Goal: Transaction & Acquisition: Book appointment/travel/reservation

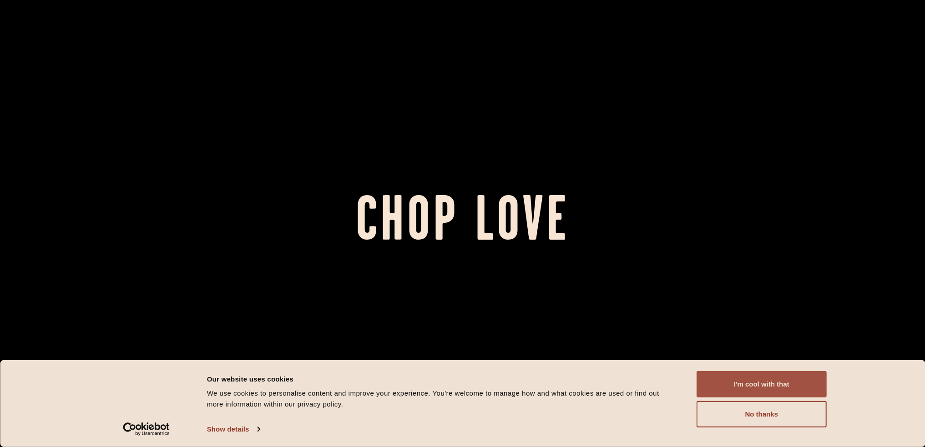
click at [808, 377] on button "I'm cool with that" at bounding box center [761, 384] width 130 height 26
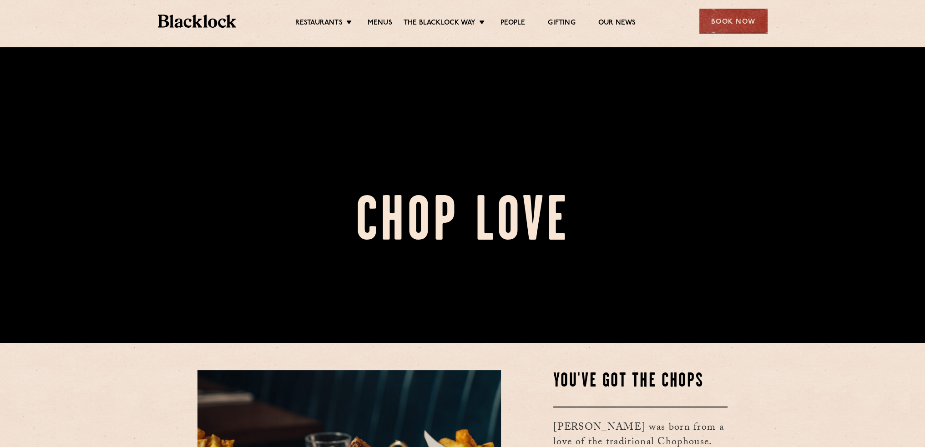
scroll to position [136, 0]
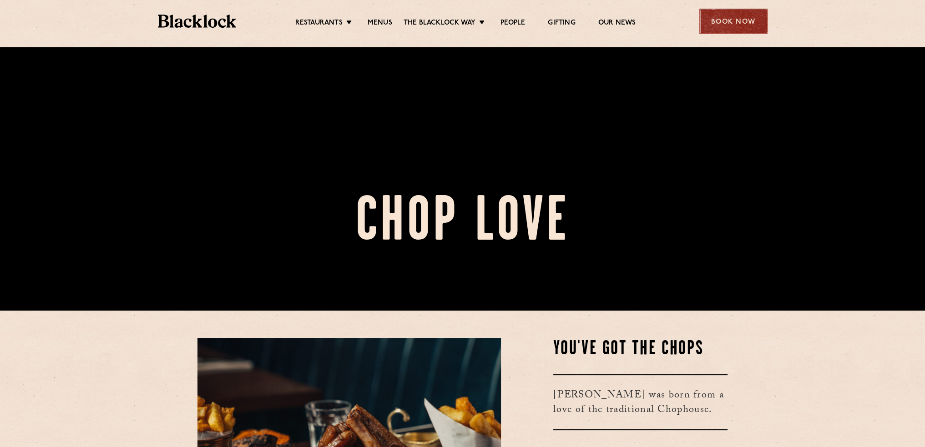
click at [733, 21] on div "Book Now" at bounding box center [733, 21] width 68 height 25
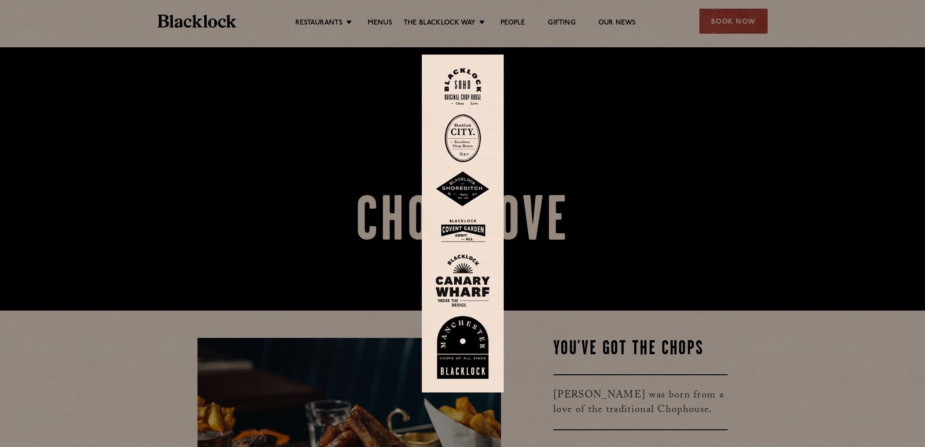
click at [471, 138] on img at bounding box center [462, 138] width 36 height 48
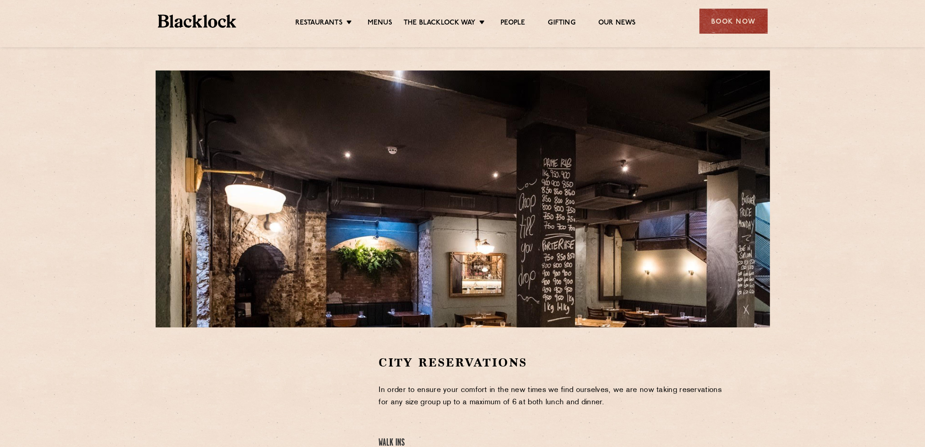
click at [846, 216] on div "City Reservations In order to ensure your comfort in the new times we find ours…" at bounding box center [462, 328] width 925 height 657
click at [838, 223] on div "City Reservations In order to ensure your comfort in the new times we find ours…" at bounding box center [462, 328] width 925 height 657
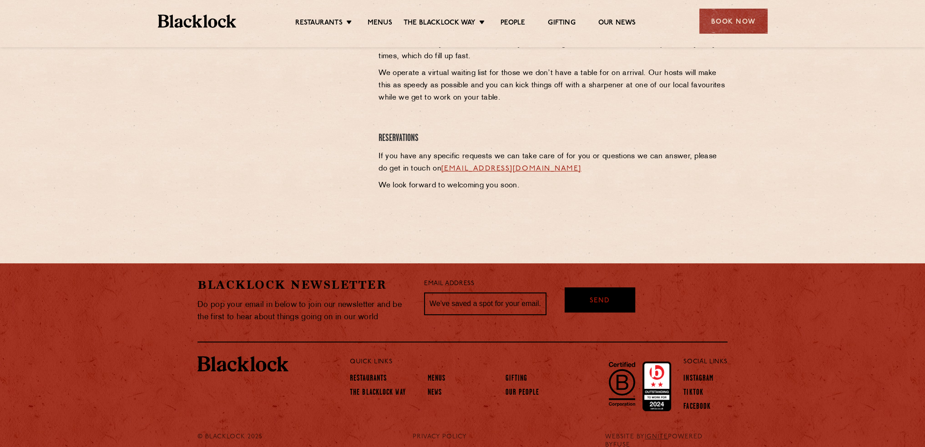
scroll to position [431, 0]
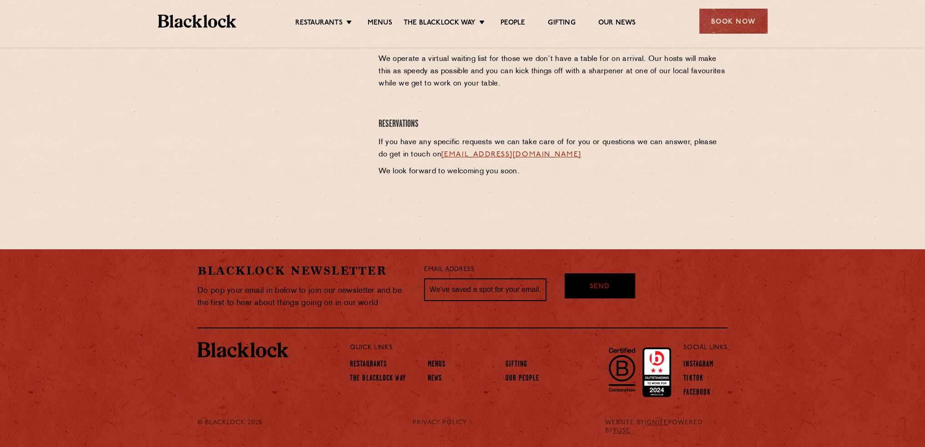
click at [460, 211] on section "City Reservations In order to ensure your comfort in the new times we find ours…" at bounding box center [462, 62] width 925 height 330
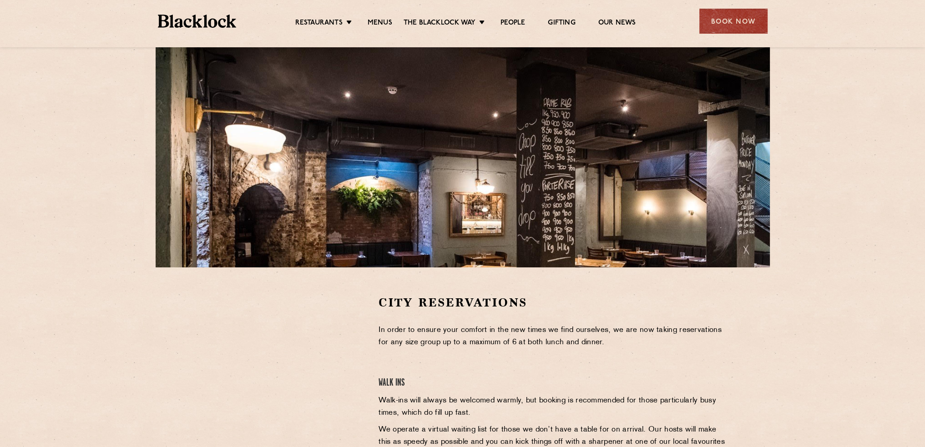
scroll to position [136, 0]
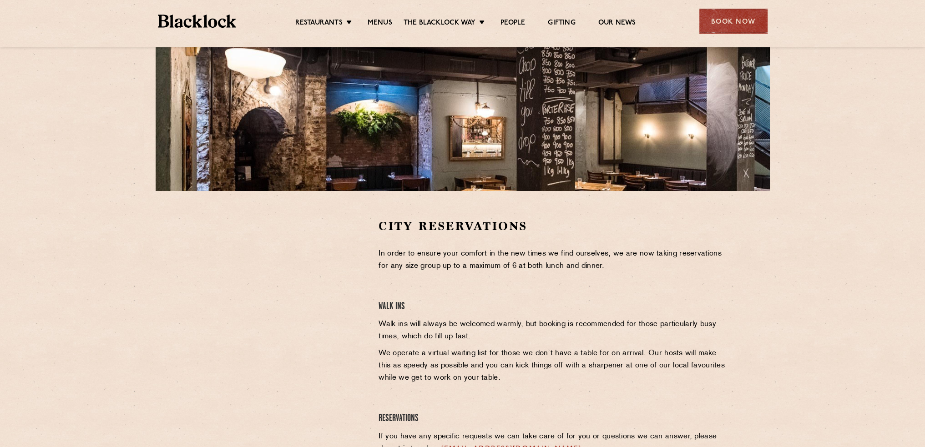
click at [468, 199] on section "City Reservations In order to ensure your comfort in the new times we find ours…" at bounding box center [462, 356] width 925 height 330
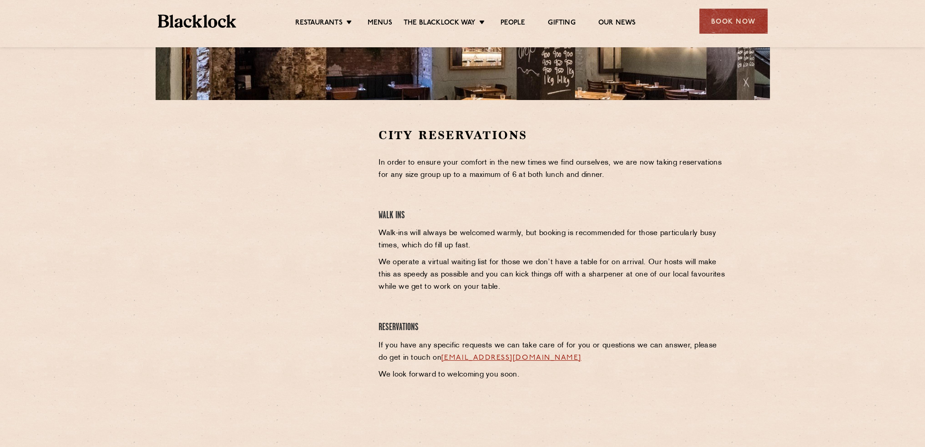
click at [473, 203] on div "City Reservations In order to ensure your comfort in the new times we find ours…" at bounding box center [553, 264] width 362 height 275
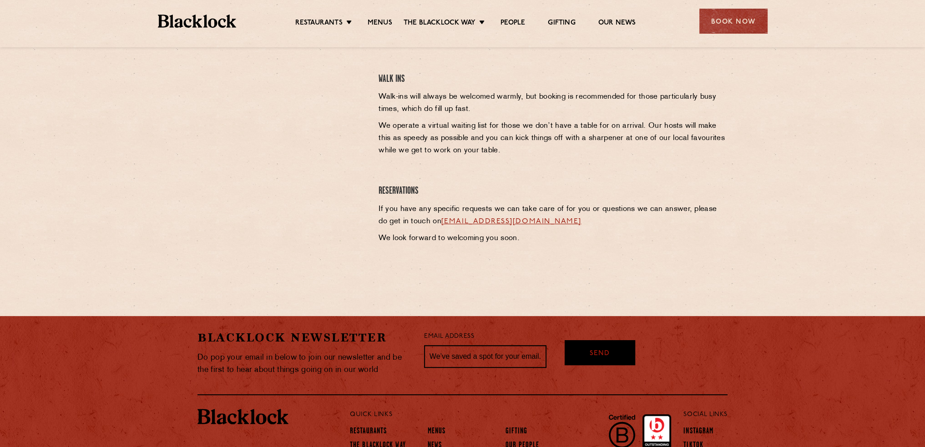
click at [473, 185] on h4 "Reservations" at bounding box center [552, 191] width 349 height 12
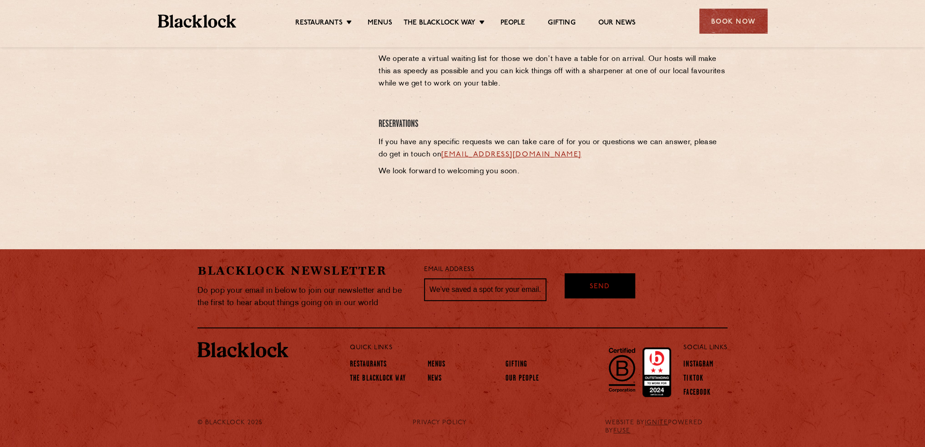
click at [474, 209] on section "City Reservations In order to ensure your comfort in the new times we find ours…" at bounding box center [462, 62] width 925 height 330
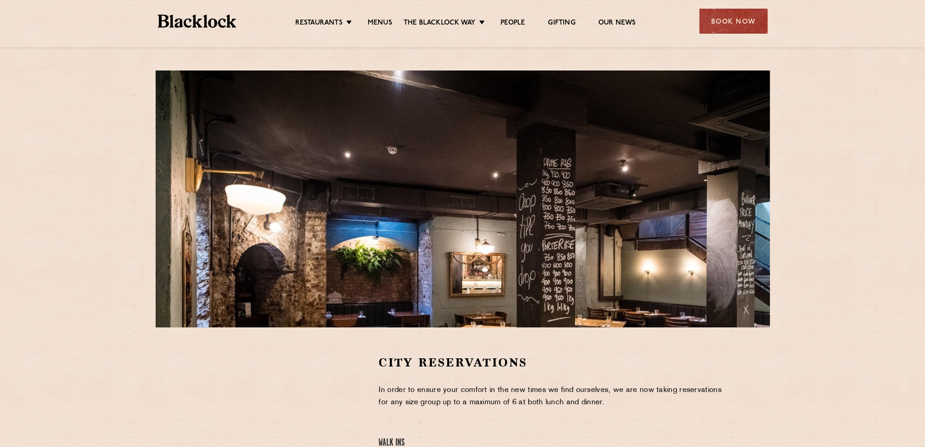
scroll to position [0, 0]
click at [802, 62] on div "City Reservations In order to ensure your comfort in the new times we find ours…" at bounding box center [462, 328] width 925 height 657
click at [831, 218] on div "City Reservations In order to ensure your comfort in the new times we find ours…" at bounding box center [462, 328] width 925 height 657
click at [820, 239] on div "City Reservations In order to ensure your comfort in the new times we find ours…" at bounding box center [462, 328] width 925 height 657
drag, startPoint x: 844, startPoint y: 160, endPoint x: 726, endPoint y: 238, distance: 141.8
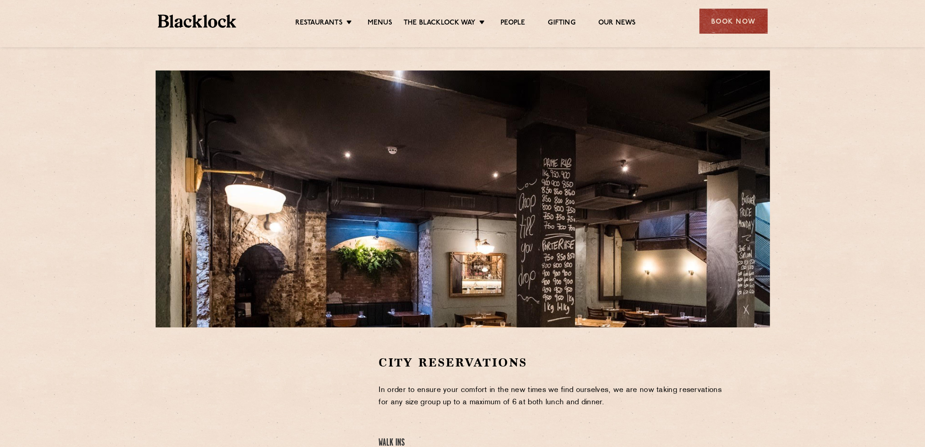
click at [843, 160] on div "City Reservations In order to ensure your comfort in the new times we find ours…" at bounding box center [462, 328] width 925 height 657
click at [732, 25] on div "Book Now" at bounding box center [733, 21] width 68 height 25
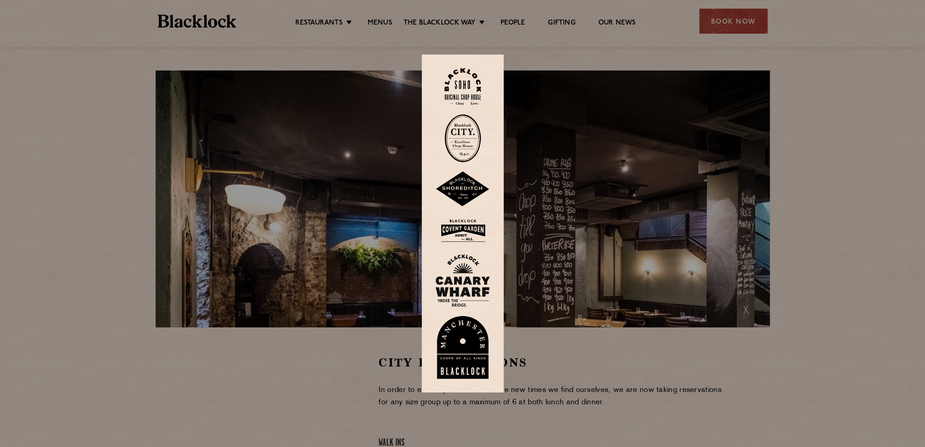
click at [466, 136] on img at bounding box center [462, 138] width 36 height 48
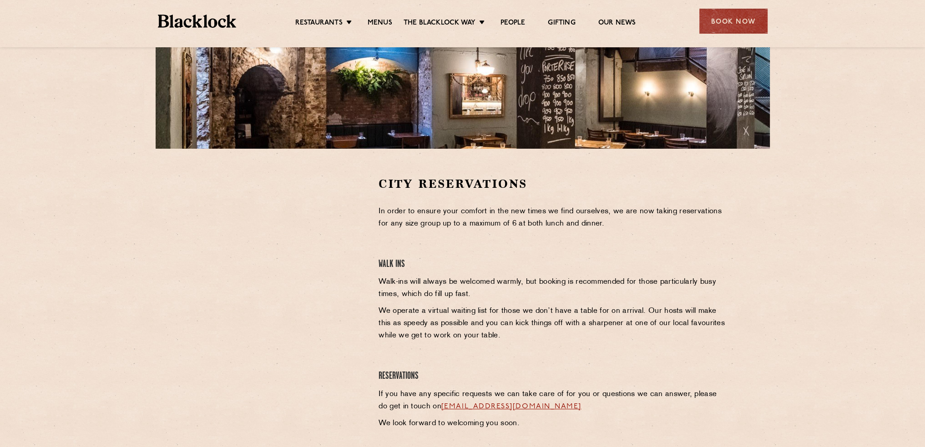
scroll to position [182, 0]
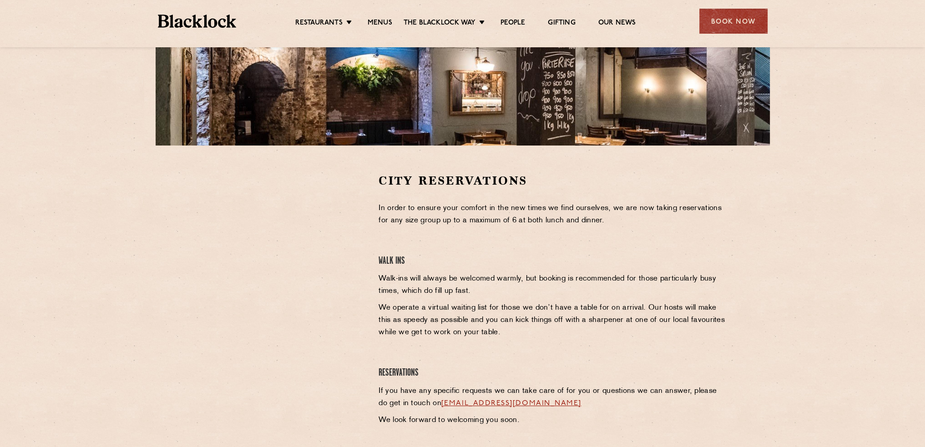
drag, startPoint x: 744, startPoint y: 342, endPoint x: 613, endPoint y: 336, distance: 130.7
click at [744, 342] on section "City Reservations In order to ensure your comfort in the new times we find ours…" at bounding box center [462, 311] width 925 height 330
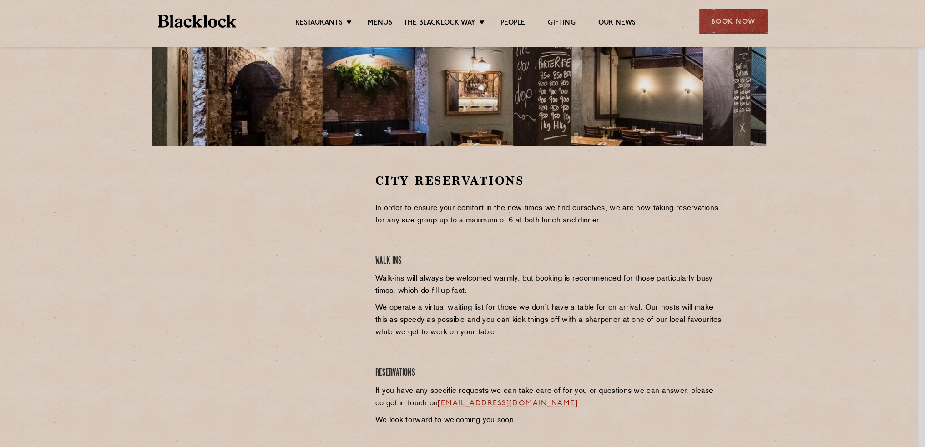
scroll to position [0, 0]
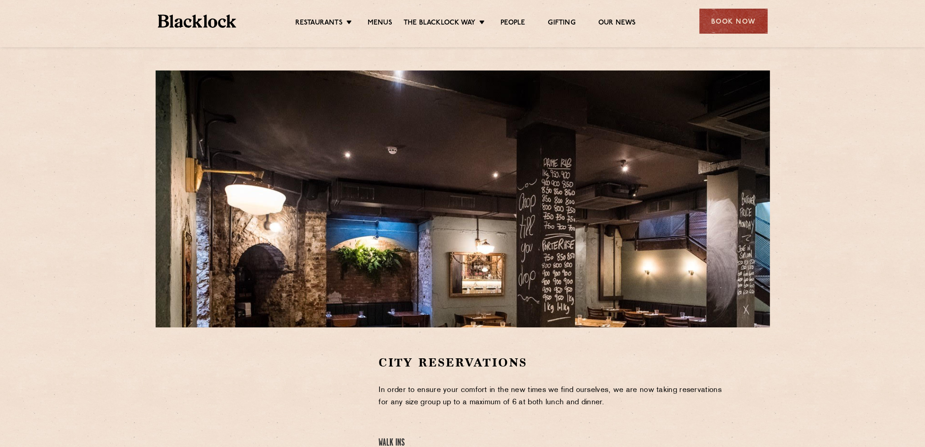
click at [848, 204] on div "City Reservations In order to ensure your comfort in the new times we find ours…" at bounding box center [462, 328] width 925 height 657
